Goal: Transaction & Acquisition: Purchase product/service

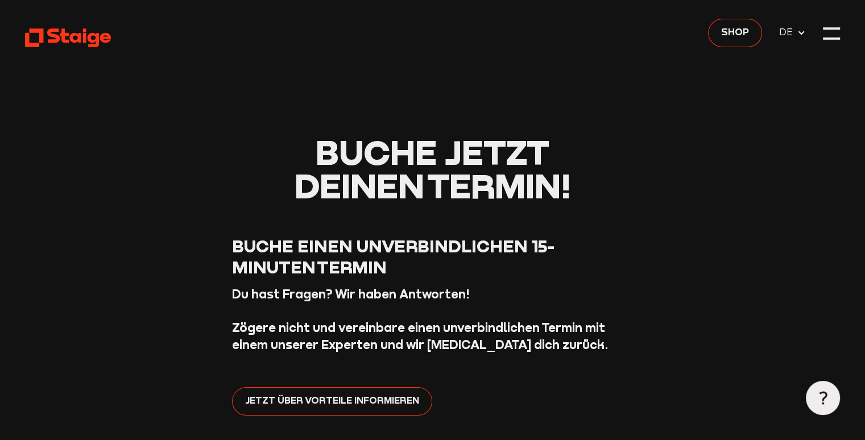
click at [825, 35] on div at bounding box center [831, 33] width 17 height 17
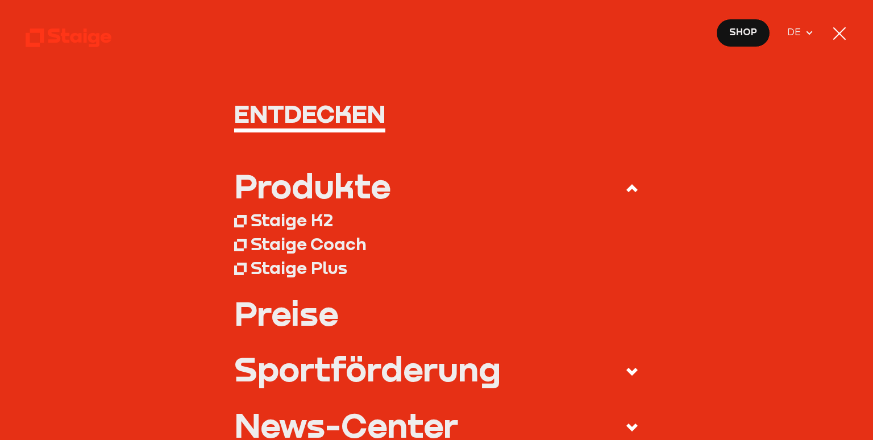
click at [301, 223] on div "Staige K2" at bounding box center [292, 219] width 82 height 21
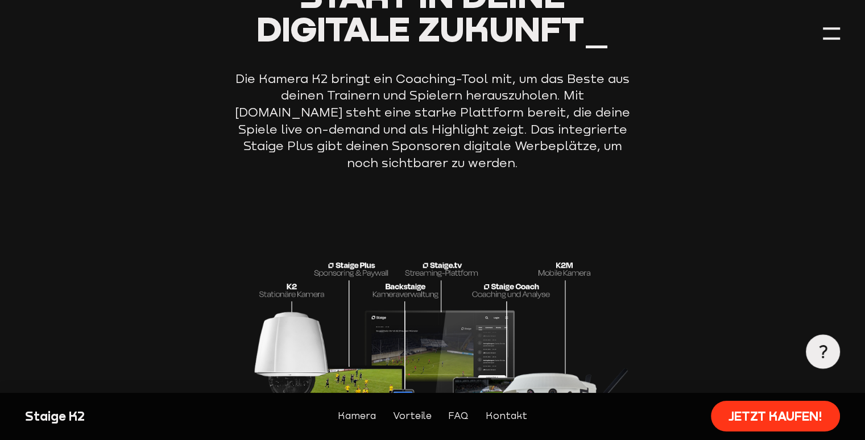
scroll to position [2104, 0]
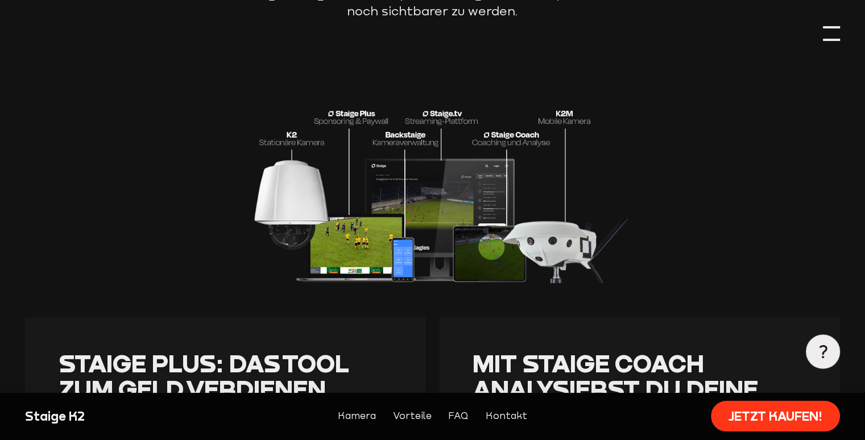
click at [835, 35] on div at bounding box center [831, 33] width 17 height 17
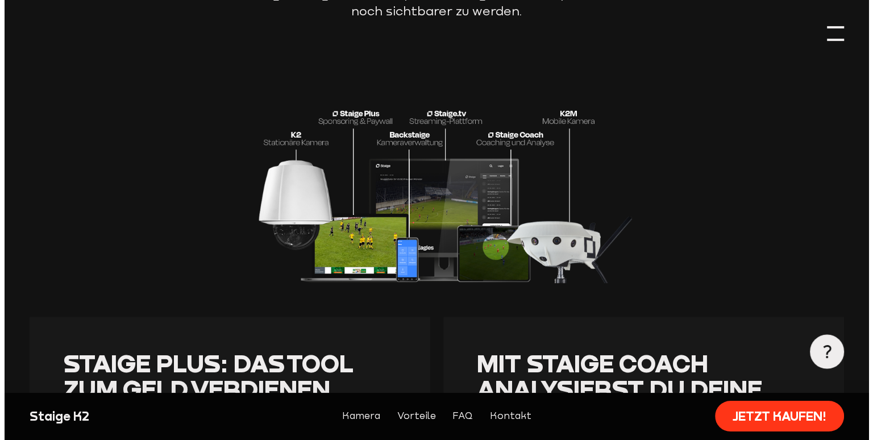
scroll to position [2108, 0]
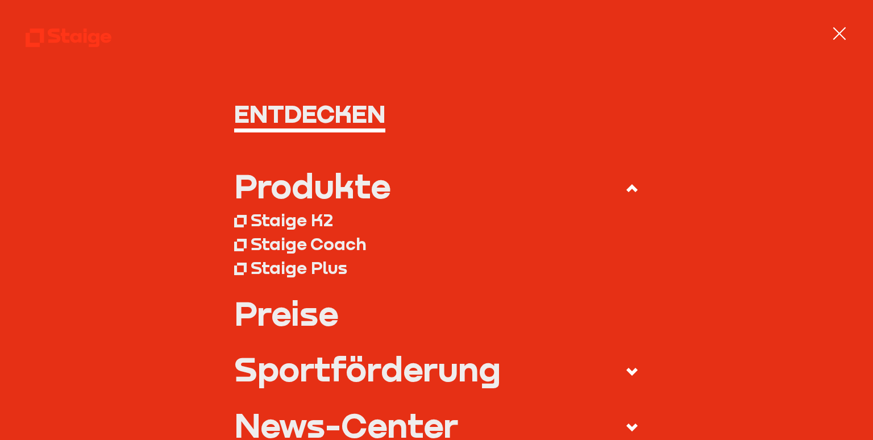
click at [318, 223] on div "Staige K2" at bounding box center [292, 219] width 82 height 21
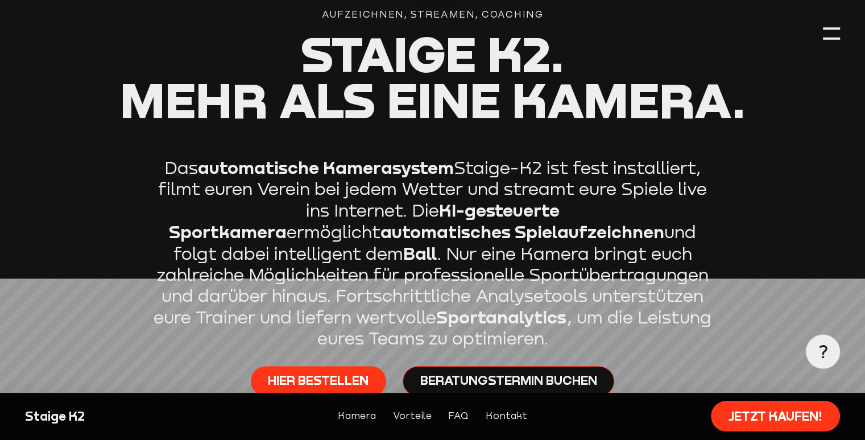
scroll to position [682, 0]
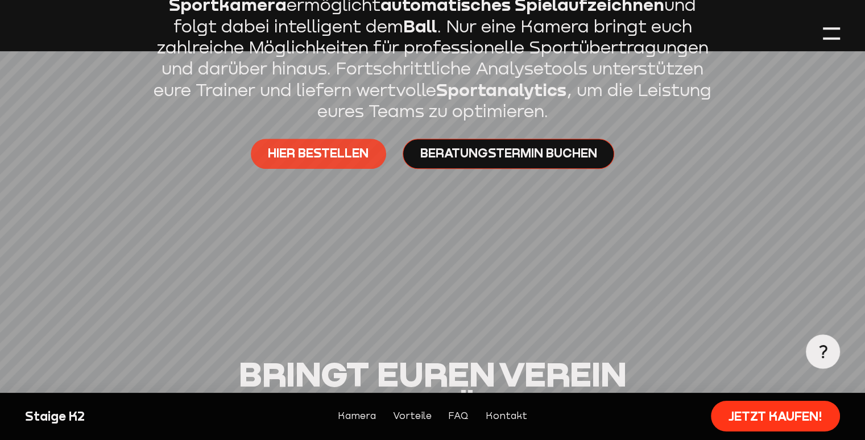
click at [359, 156] on span "Hier bestellen" at bounding box center [318, 152] width 101 height 17
